Goal: Task Accomplishment & Management: Manage account settings

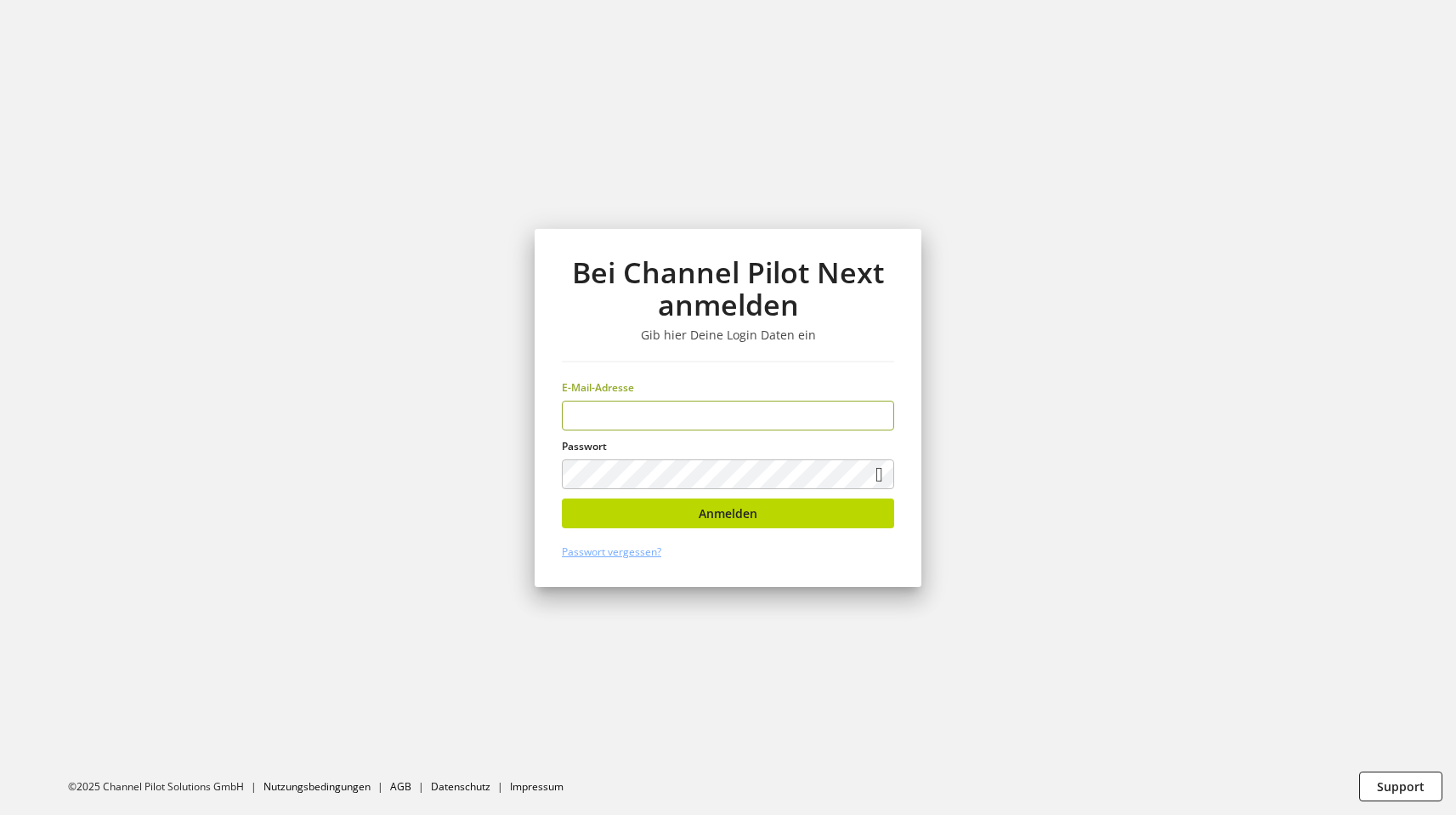
click at [648, 411] on input "email" at bounding box center [728, 415] width 332 height 30
type input "**********"
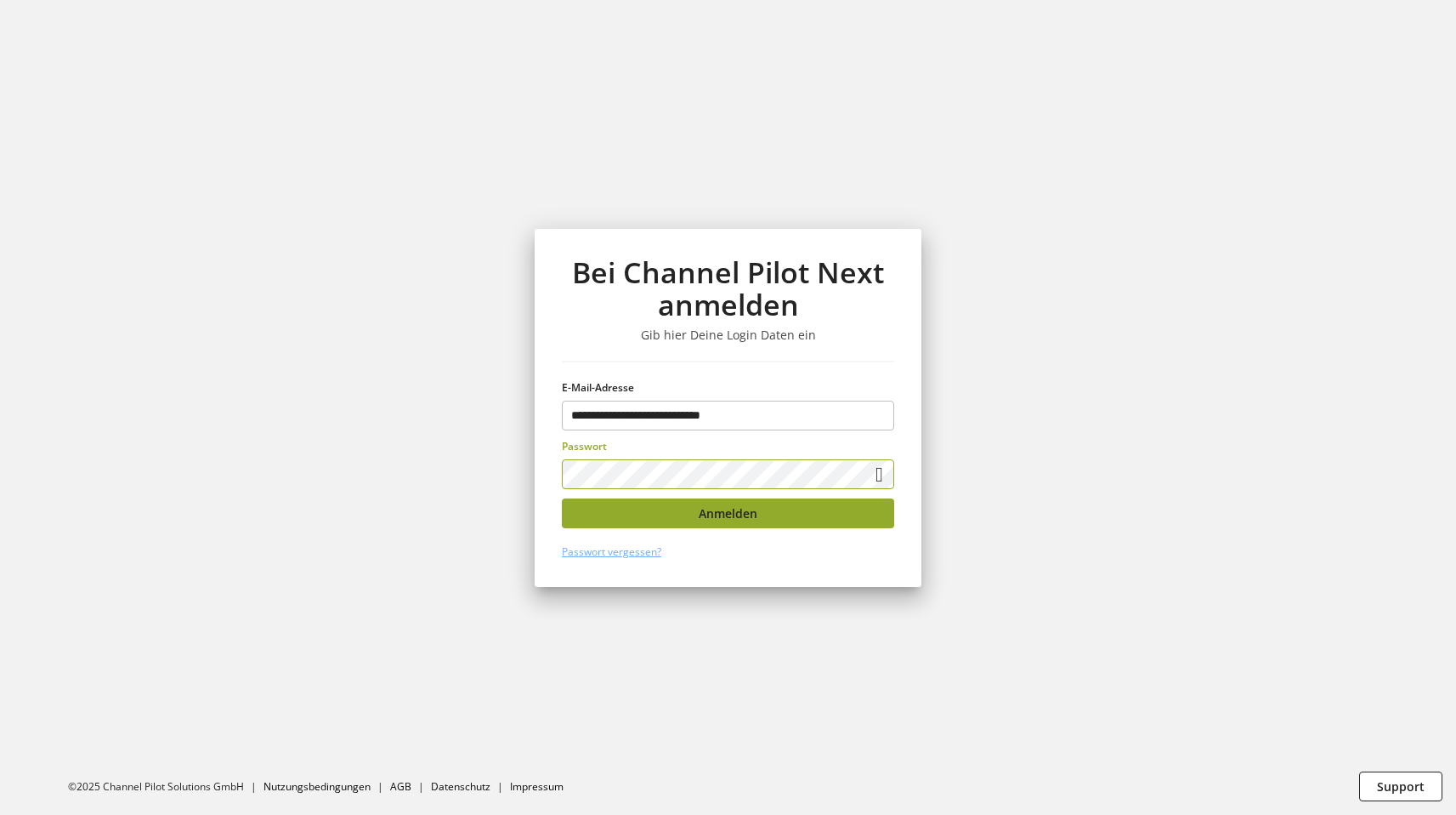
click at [724, 509] on span "Anmelden" at bounding box center [728, 513] width 59 height 17
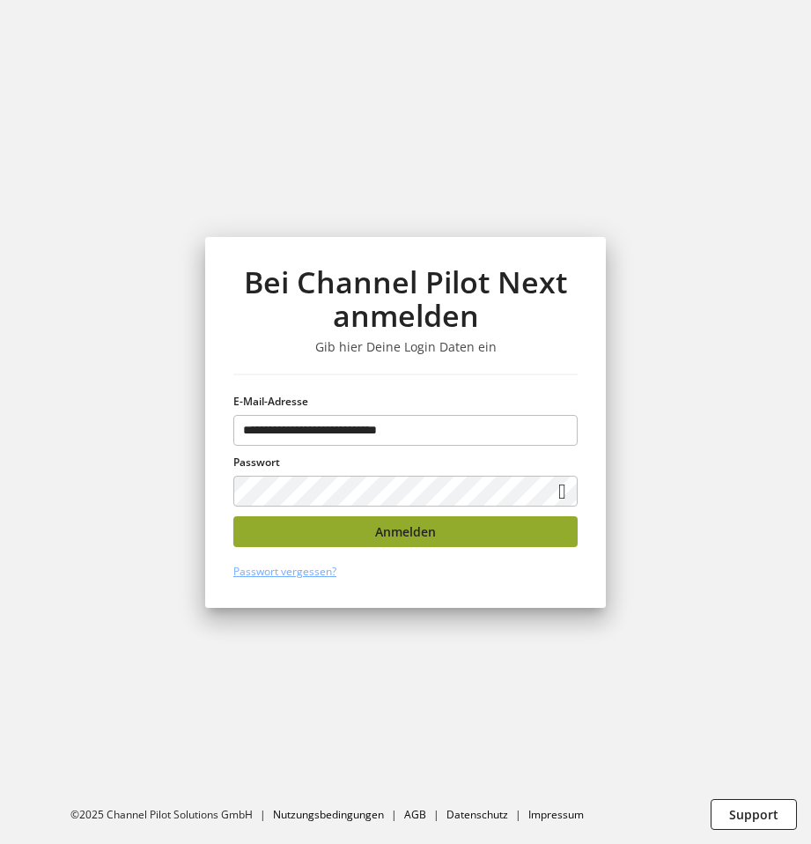
click at [493, 535] on button "Anmelden" at bounding box center [405, 531] width 344 height 31
click at [385, 538] on span "Anmelden" at bounding box center [405, 531] width 61 height 18
click at [389, 531] on span "Anmelden" at bounding box center [405, 531] width 61 height 18
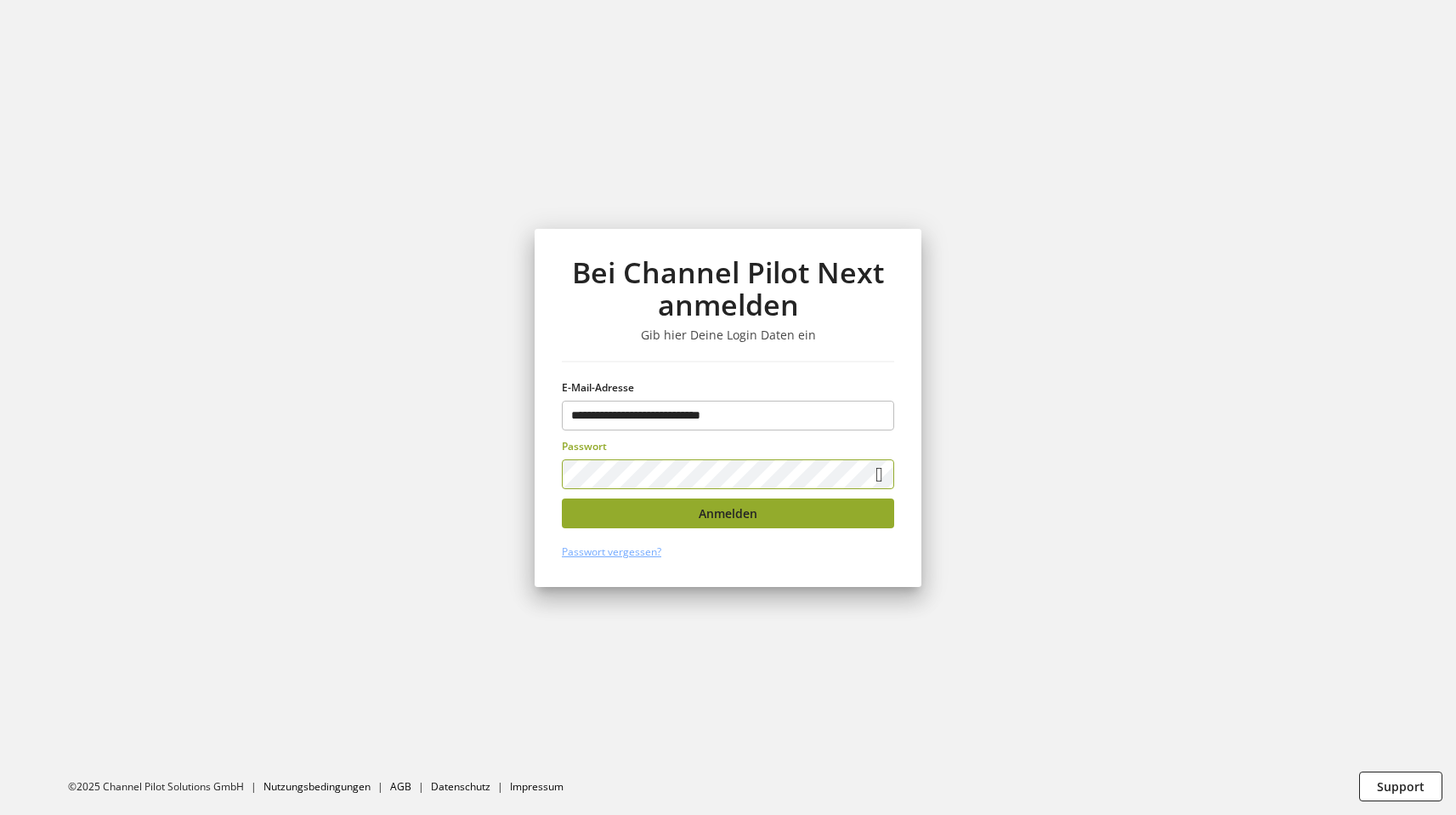
click at [742, 515] on span "Anmelden" at bounding box center [728, 513] width 59 height 17
